Goal: Task Accomplishment & Management: Use online tool/utility

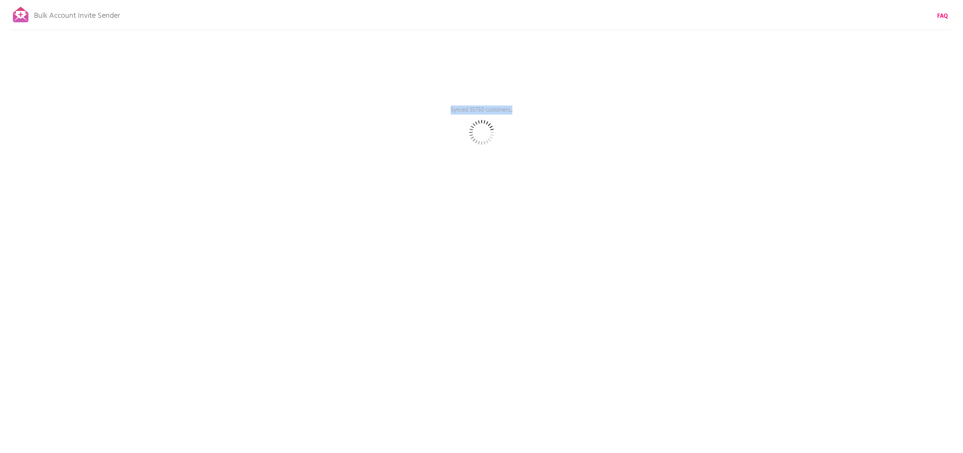
drag, startPoint x: 470, startPoint y: 110, endPoint x: 513, endPoint y: 114, distance: 44.0
click at [513, 114] on p "Synced 35750 customers..." at bounding box center [481, 115] width 227 height 19
click at [488, 110] on p "Synced 35750 customers..." at bounding box center [481, 115] width 227 height 19
drag, startPoint x: 451, startPoint y: 109, endPoint x: 517, endPoint y: 120, distance: 67.4
click at [517, 120] on p "Synced 36000 customers..." at bounding box center [481, 115] width 227 height 19
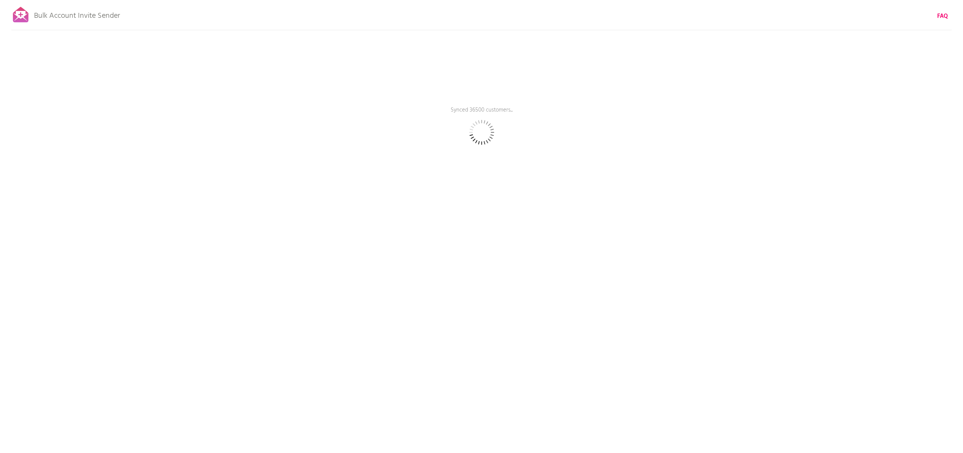
drag, startPoint x: 451, startPoint y: 110, endPoint x: 513, endPoint y: 111, distance: 62.4
click at [513, 111] on p "Synced 36500 customers..." at bounding box center [481, 115] width 227 height 19
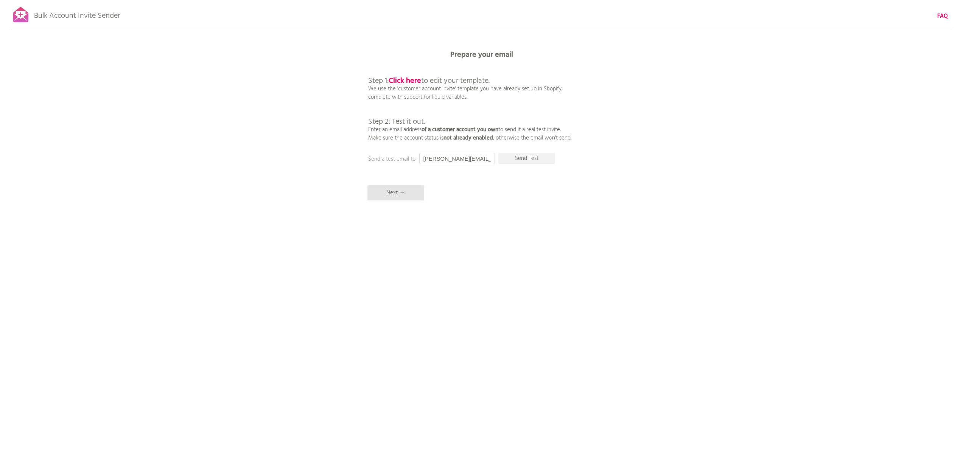
scroll to position [0, 27]
drag, startPoint x: 423, startPoint y: 159, endPoint x: 498, endPoint y: 162, distance: 75.0
click at [498, 0] on div "Prepare your email Step 1: Click here to edit your template. We use the 'custom…" at bounding box center [481, 0] width 963 height 0
click at [611, 176] on div "Bulk Account Invite Sender FAQ Synced all customers! Pause sending (This can ta…" at bounding box center [481, 132] width 963 height 265
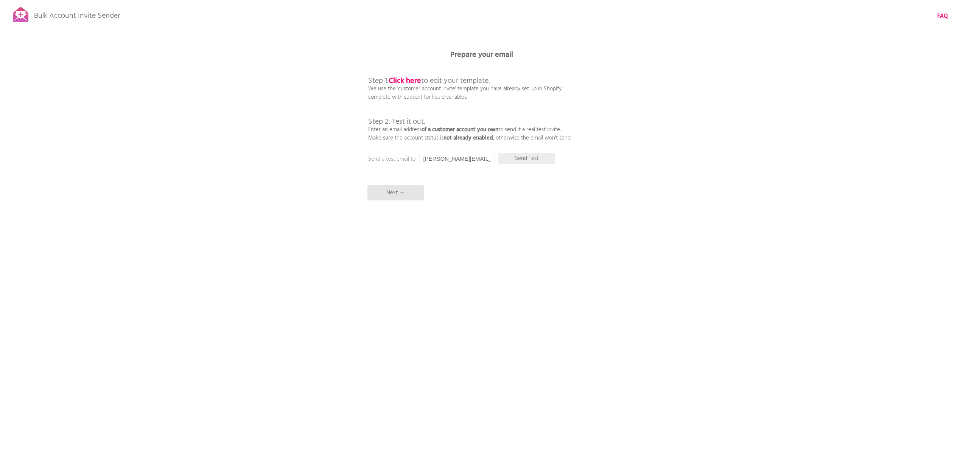
click at [537, 159] on p "Send Test" at bounding box center [526, 158] width 57 height 11
click at [450, 161] on input "[PERSON_NAME][EMAIL_ADDRESS][DOMAIN_NAME]" at bounding box center [457, 158] width 76 height 11
drag, startPoint x: 450, startPoint y: 159, endPoint x: 490, endPoint y: 160, distance: 40.1
click at [490, 160] on input "[PERSON_NAME][EMAIL_ADDRESS][DOMAIN_NAME]" at bounding box center [457, 158] width 76 height 11
click at [522, 159] on p "Send Test" at bounding box center [526, 158] width 57 height 11
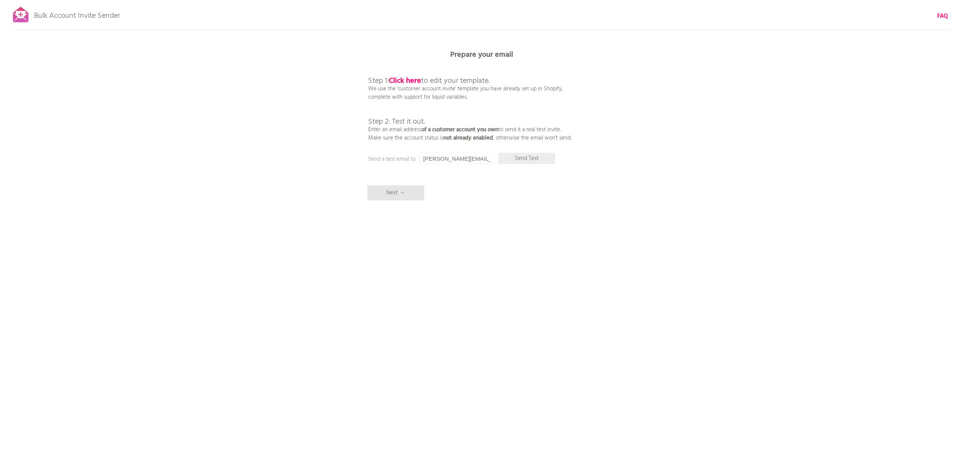
click at [542, 159] on p "Send Test" at bounding box center [526, 158] width 57 height 11
click at [474, 154] on input "[PERSON_NAME][EMAIL_ADDRESS][DOMAIN_NAME]" at bounding box center [457, 158] width 76 height 11
drag, startPoint x: 443, startPoint y: 159, endPoint x: 381, endPoint y: 158, distance: 62.8
click at [381, 0] on div "Prepare your email Step 1: Click here to edit your template. We use the 'custom…" at bounding box center [481, 0] width 963 height 0
click at [444, 160] on input "[PERSON_NAME][EMAIL_ADDRESS][DOMAIN_NAME]" at bounding box center [457, 158] width 76 height 11
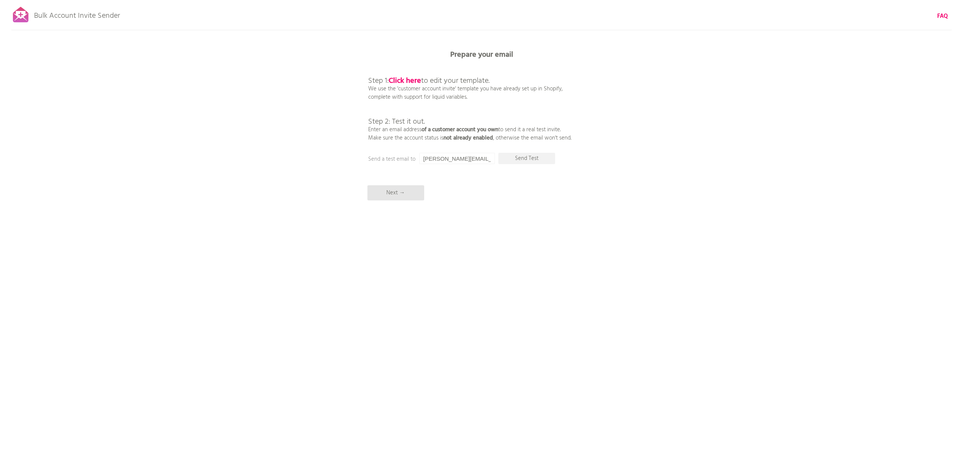
drag, startPoint x: 413, startPoint y: 156, endPoint x: 397, endPoint y: 155, distance: 16.0
click at [402, 0] on div "Prepare your email Step 1: Click here to edit your template. We use the 'custom…" at bounding box center [481, 0] width 963 height 0
type input "[PERSON_NAME][EMAIL_ADDRESS][DOMAIN_NAME]"
click at [547, 163] on p "Send Test" at bounding box center [526, 158] width 57 height 11
click at [629, 178] on div "Bulk Account Invite Sender FAQ Synced all customers! Pause sending (This can ta…" at bounding box center [481, 132] width 963 height 265
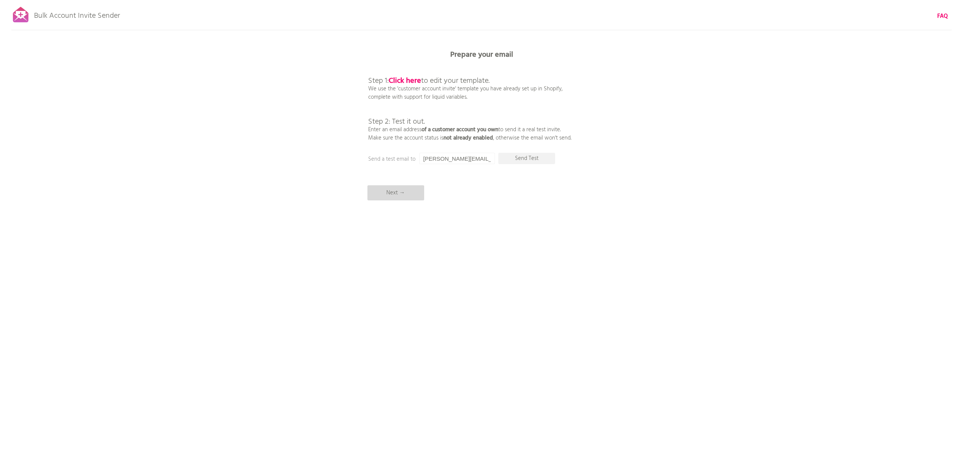
click at [396, 191] on p "Next →" at bounding box center [395, 192] width 57 height 15
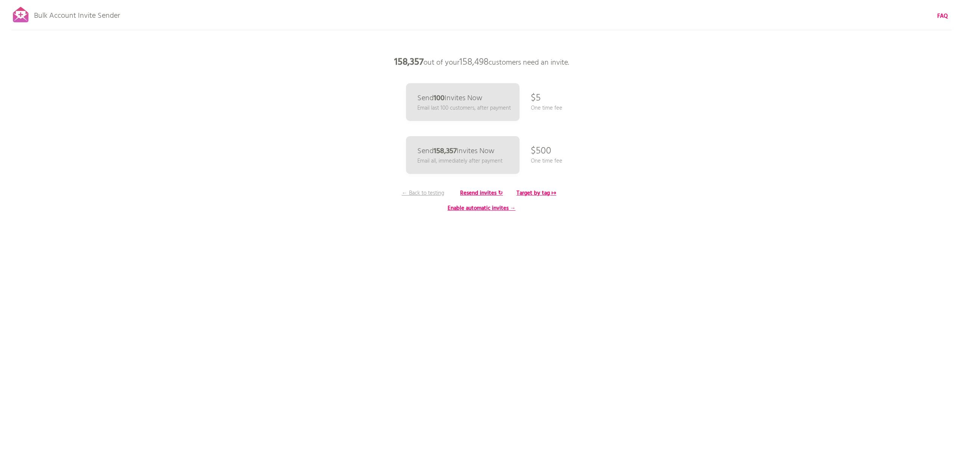
click at [219, 103] on div "Bulk Account Invite Sender FAQ Synced all customers! Pause sending (This can ta…" at bounding box center [481, 132] width 963 height 265
